Goal: Understand site structure: Understand site structure

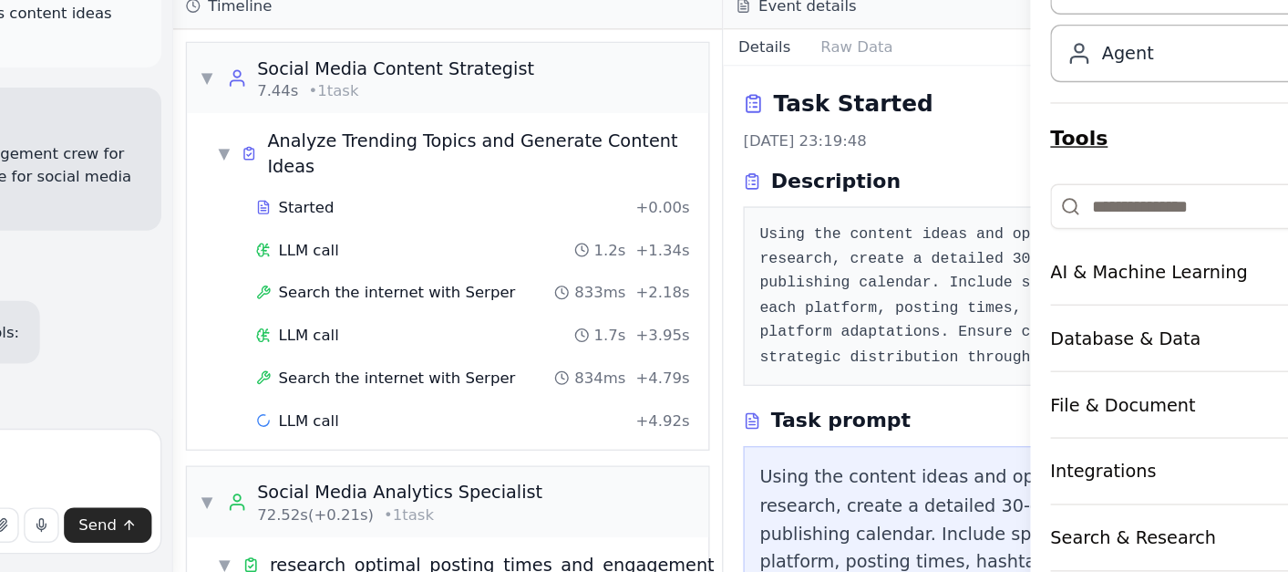
scroll to position [167, 0]
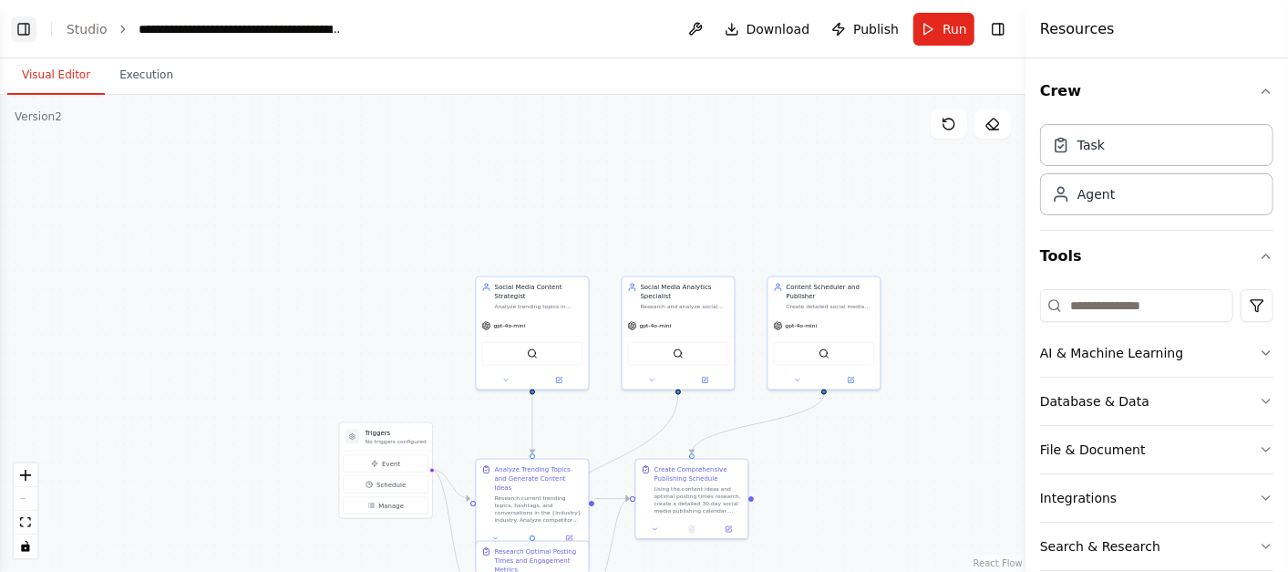
click at [26, 24] on button "Toggle Left Sidebar" at bounding box center [24, 29] width 26 height 26
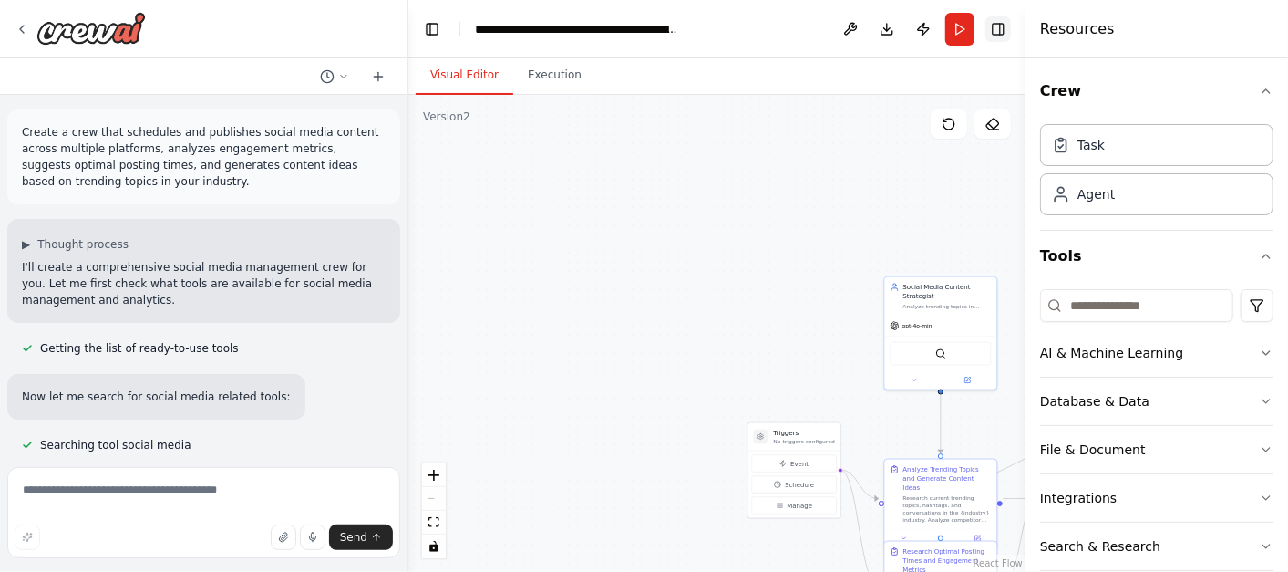
click at [1003, 34] on button "Toggle Right Sidebar" at bounding box center [998, 29] width 26 height 26
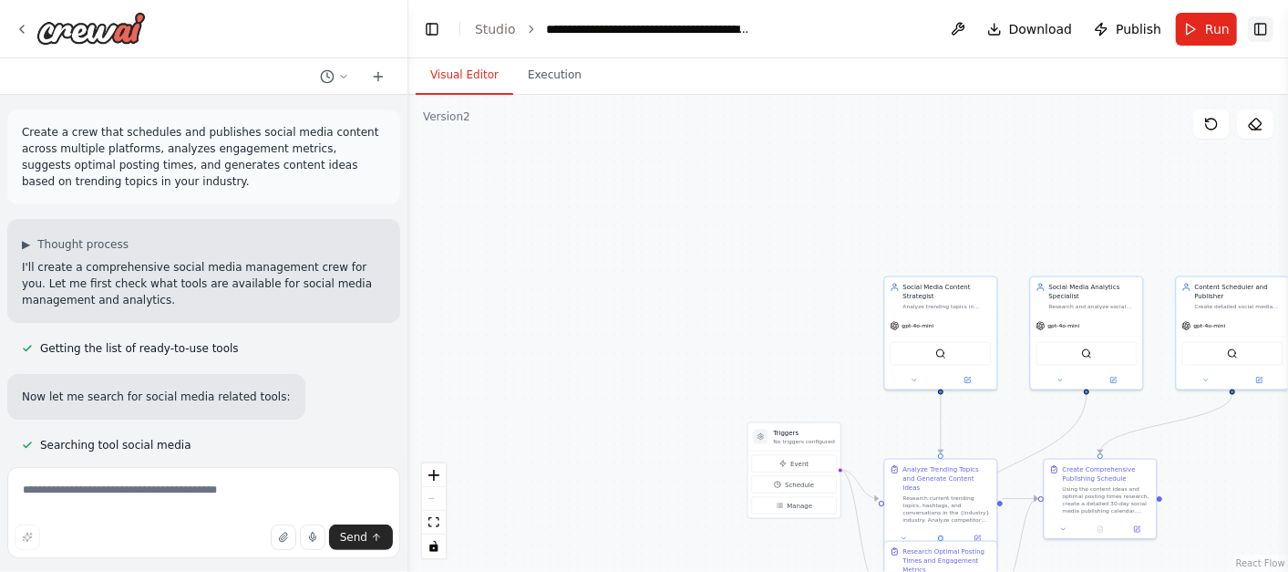
click at [1260, 26] on button "Toggle Right Sidebar" at bounding box center [1261, 29] width 26 height 26
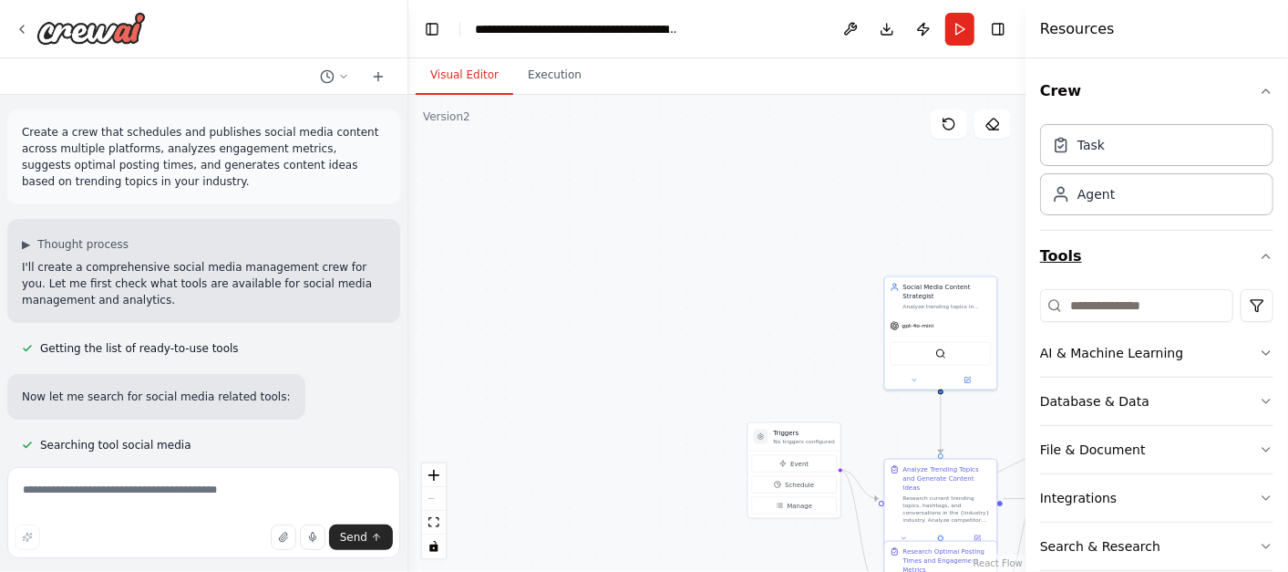
scroll to position [122, 0]
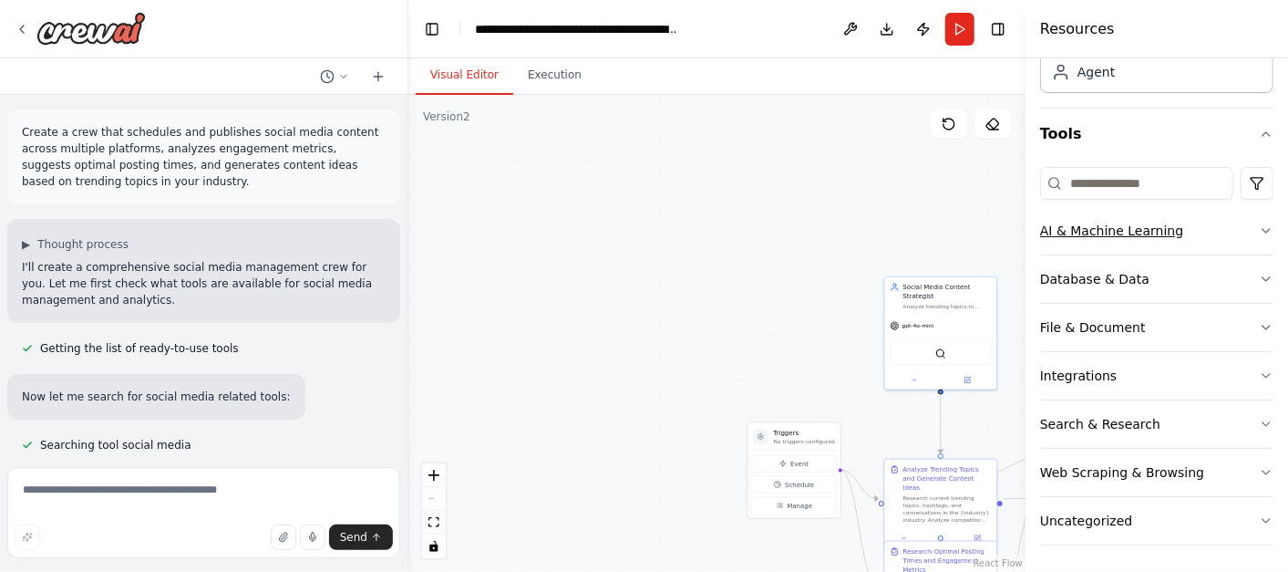
click at [1263, 230] on icon "button" at bounding box center [1266, 231] width 7 height 4
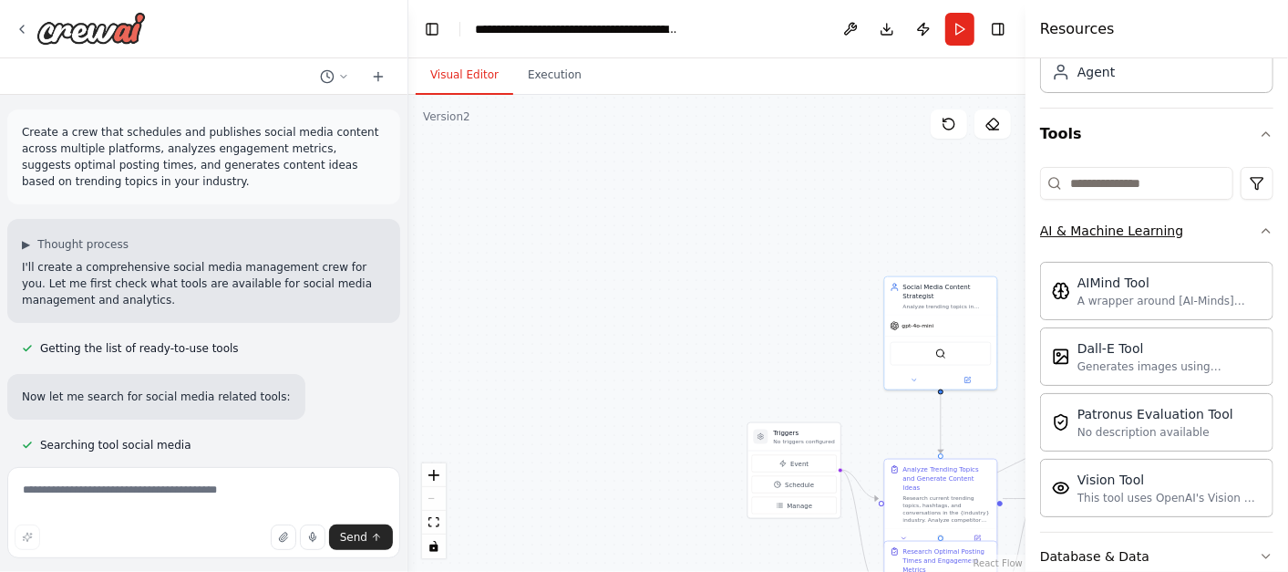
click at [1259, 230] on icon "button" at bounding box center [1266, 230] width 15 height 15
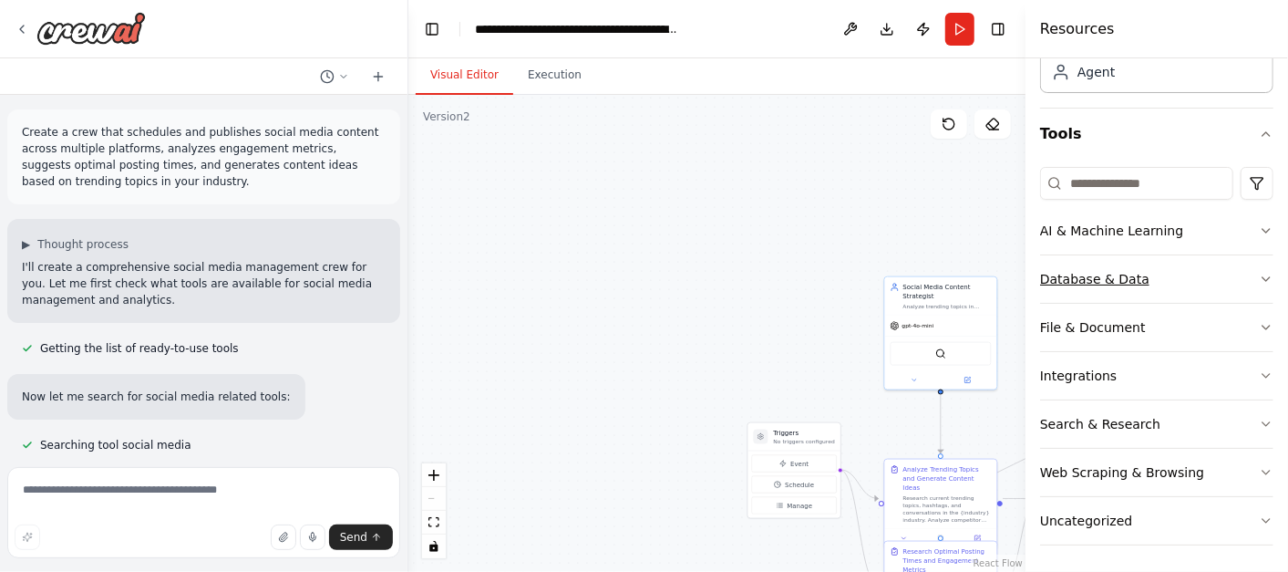
click at [1240, 283] on button "Database & Data" at bounding box center [1156, 278] width 233 height 47
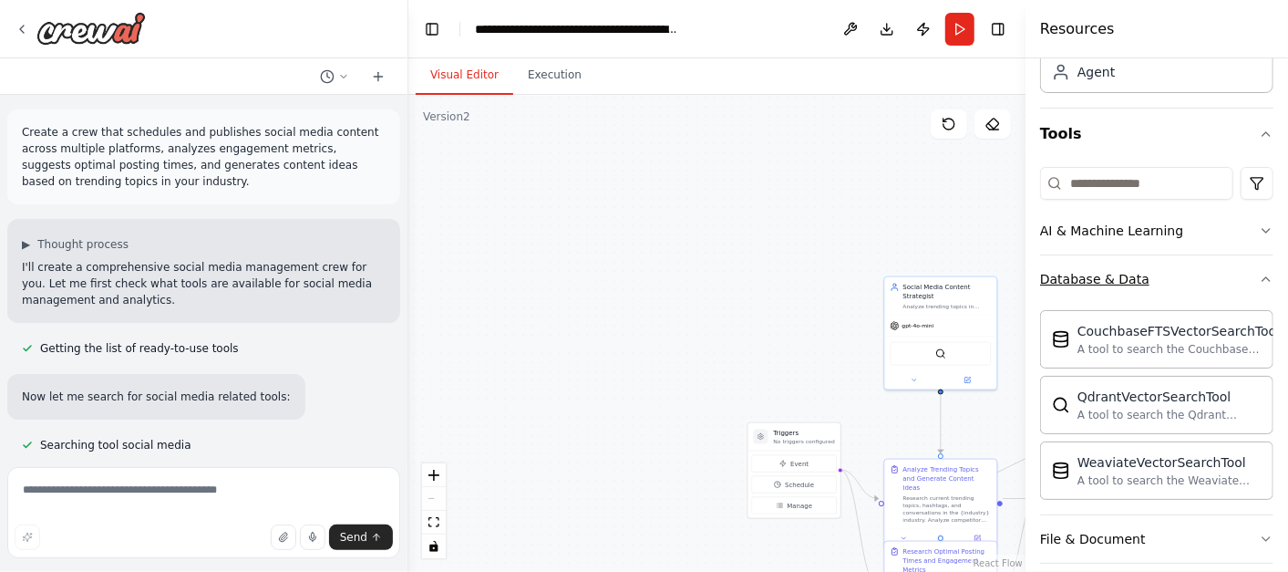
click at [1240, 283] on button "Database & Data" at bounding box center [1156, 278] width 233 height 47
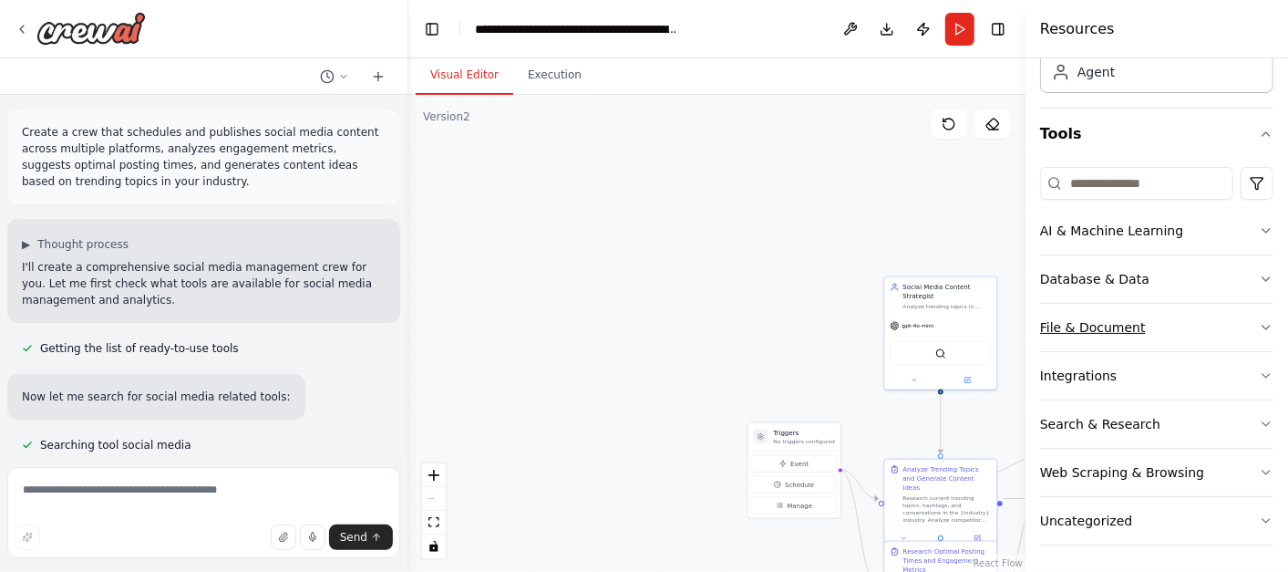
click at [1230, 323] on button "File & Document" at bounding box center [1156, 327] width 233 height 47
